Goal: Task Accomplishment & Management: Manage account settings

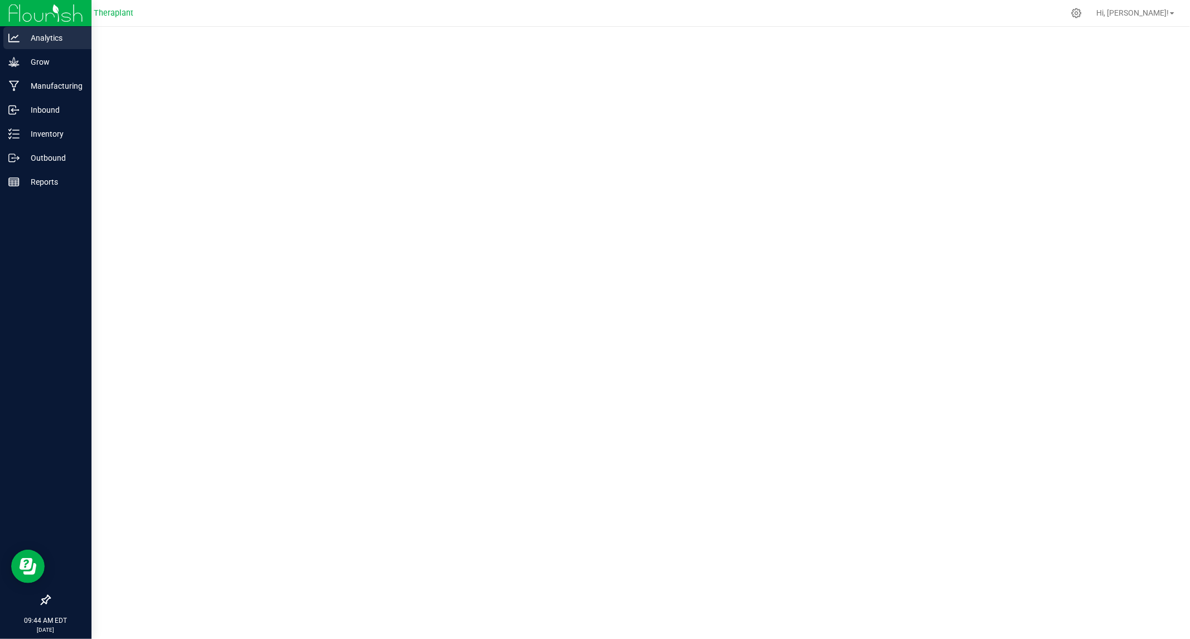
click at [21, 36] on p "Analytics" at bounding box center [53, 37] width 67 height 13
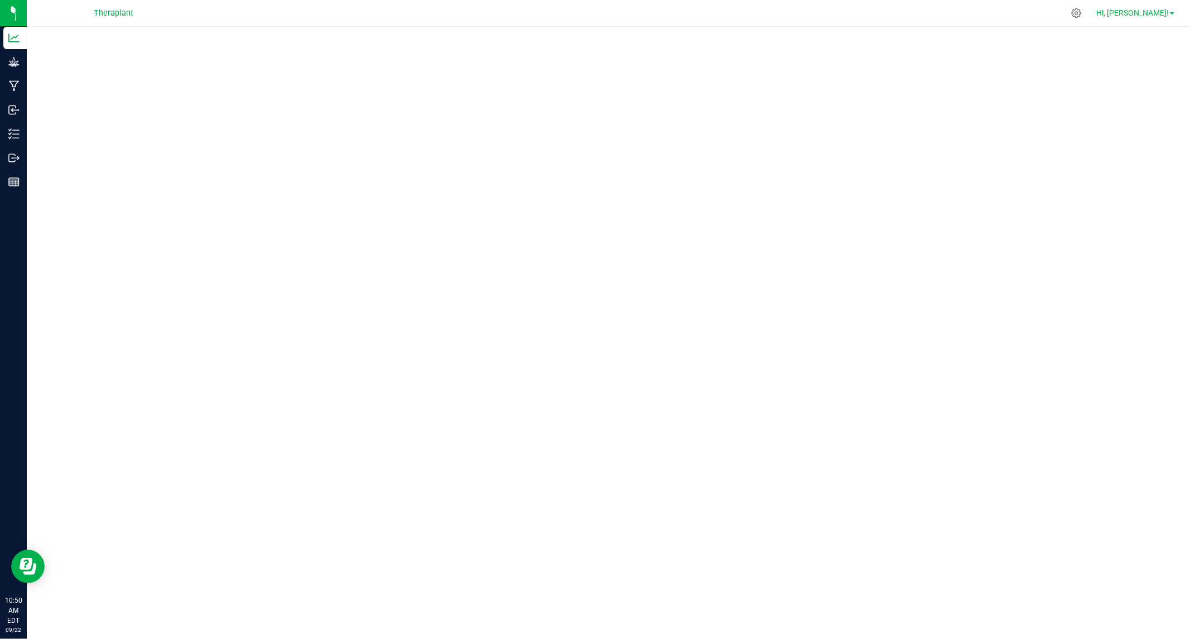
click at [1172, 9] on link "Hi, [PERSON_NAME]!" at bounding box center [1134, 13] width 87 height 12
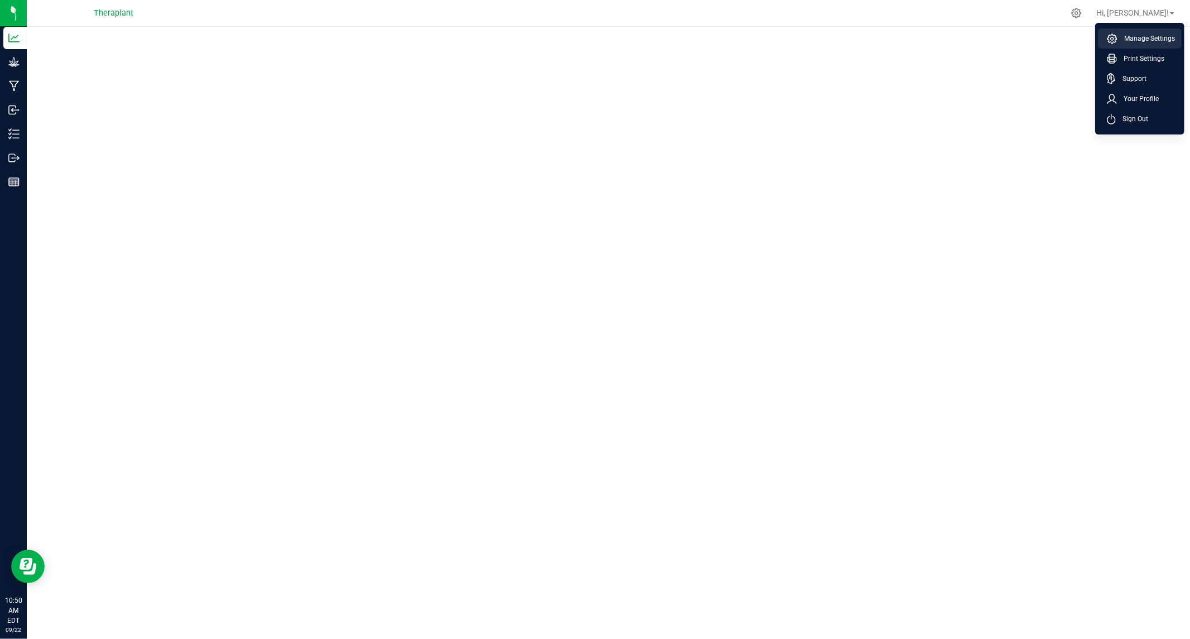
click at [1155, 36] on span "Manage Settings" at bounding box center [1145, 38] width 57 height 11
